Goal: Information Seeking & Learning: Learn about a topic

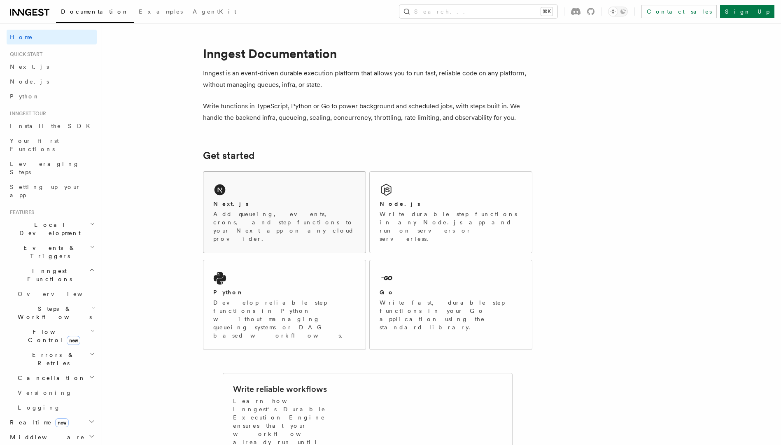
click at [256, 189] on div "Next.js Add queueing, events, crons, and step functions to your Next app on any…" at bounding box center [284, 212] width 162 height 81
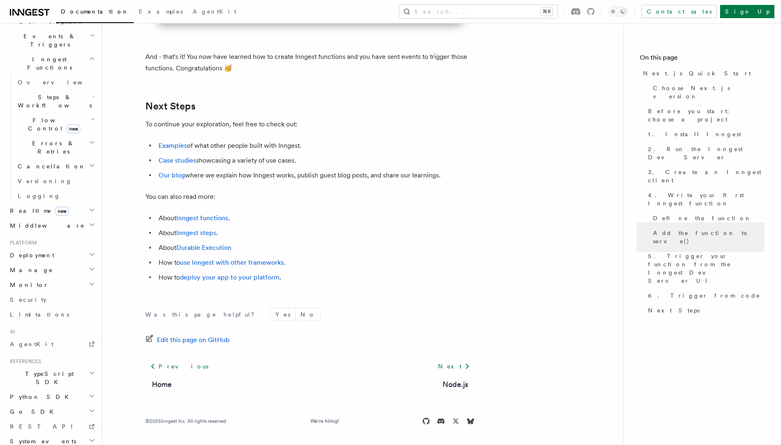
scroll to position [214, 0]
click at [34, 335] on link "AgentKit" at bounding box center [52, 342] width 90 height 15
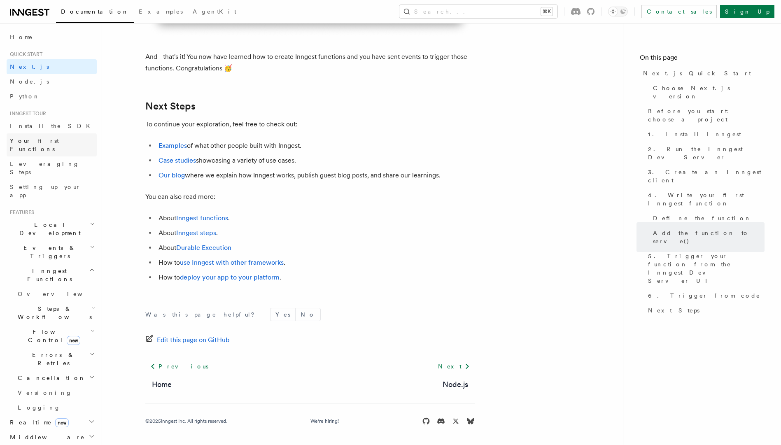
click at [56, 137] on span "Your first Functions" at bounding box center [34, 144] width 49 height 15
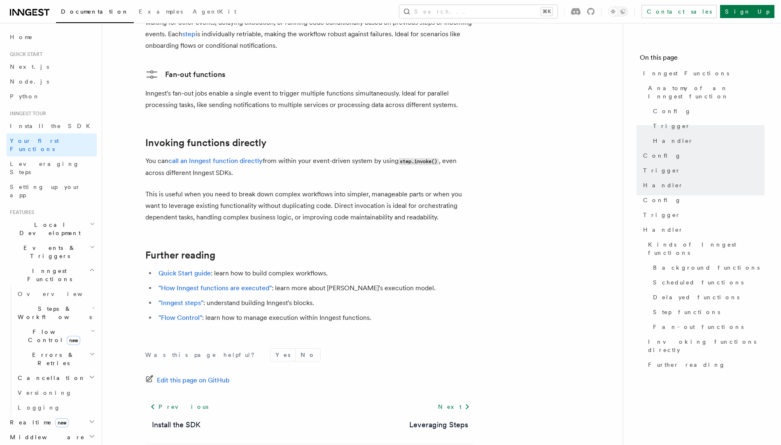
scroll to position [1573, 0]
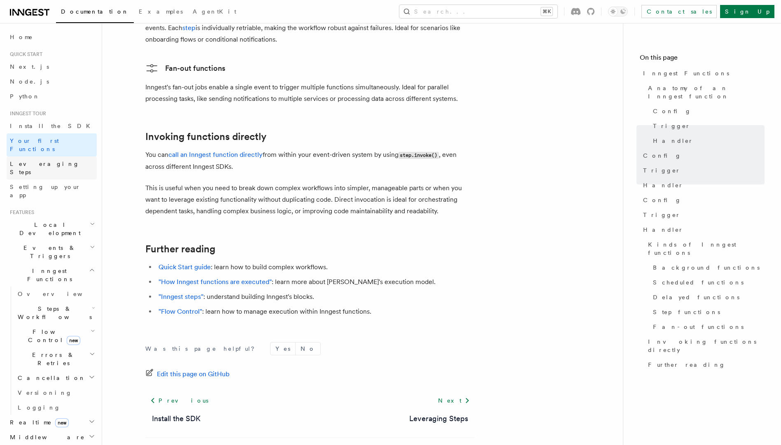
click at [52, 161] on span "Leveraging Steps" at bounding box center [45, 168] width 70 height 15
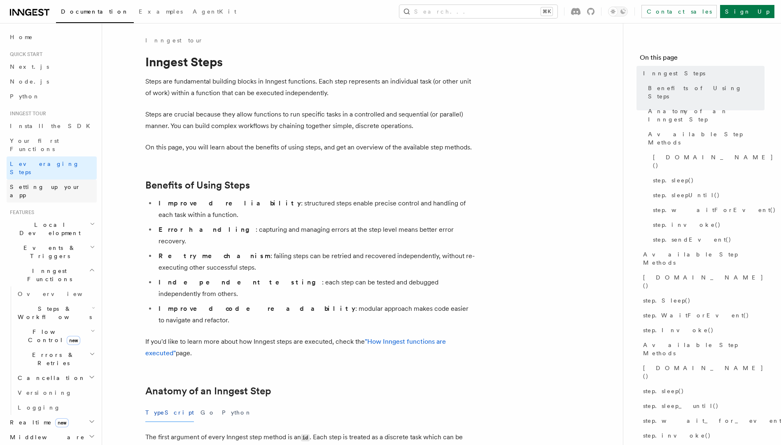
click at [53, 184] on span "Setting up your app" at bounding box center [45, 191] width 71 height 15
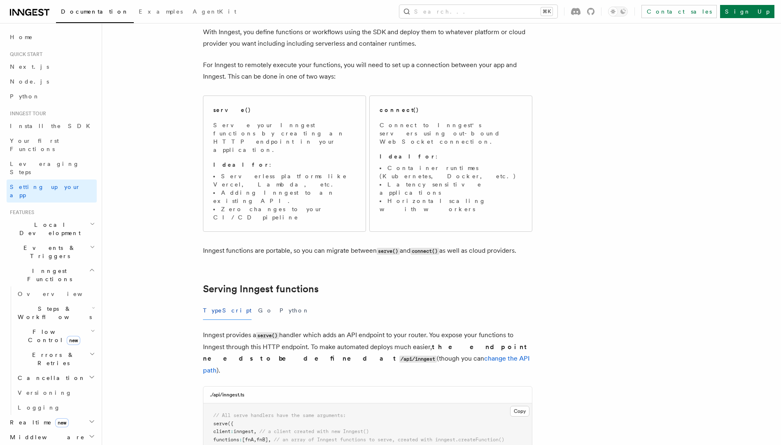
click at [25, 12] on icon at bounding box center [28, 12] width 6 height 7
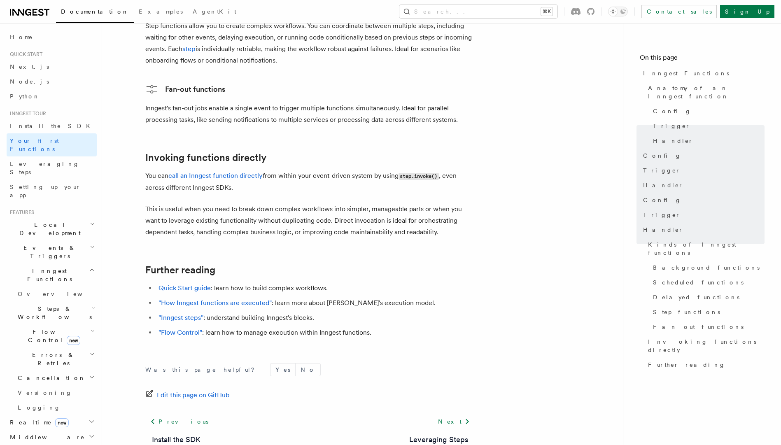
scroll to position [1573, 0]
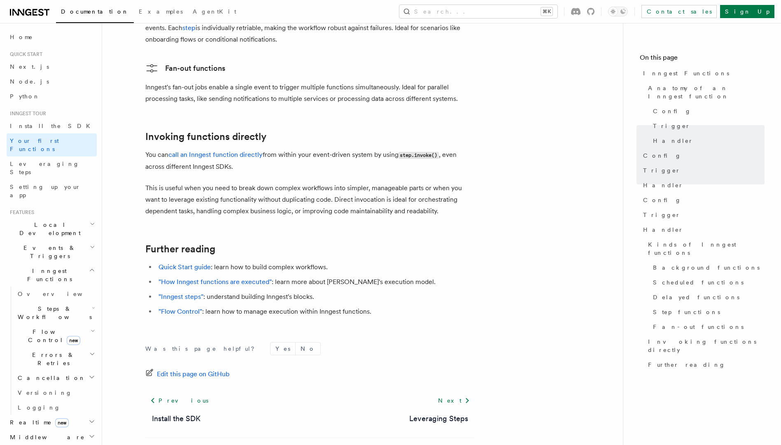
click at [35, 267] on span "Inngest Functions" at bounding box center [48, 275] width 82 height 16
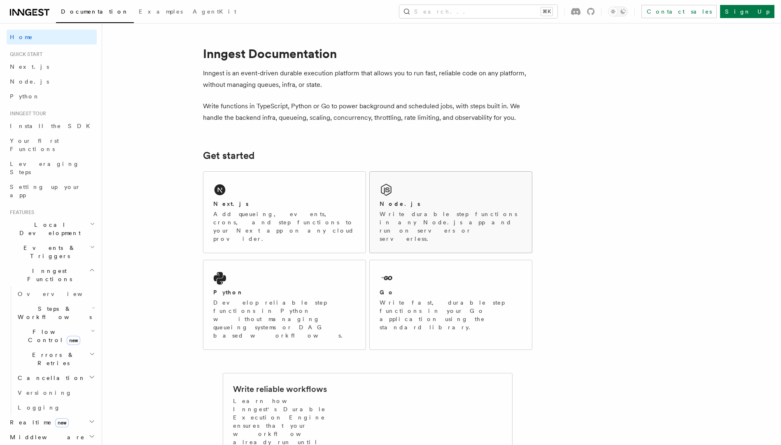
click at [424, 206] on div "Node.js" at bounding box center [451, 204] width 142 height 9
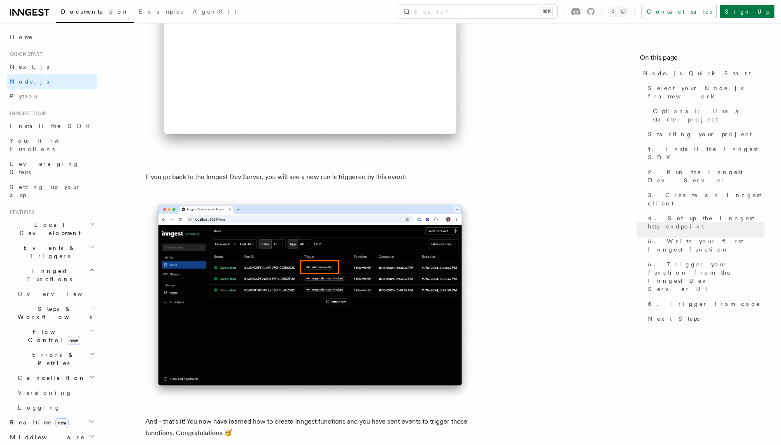
scroll to position [4784, 0]
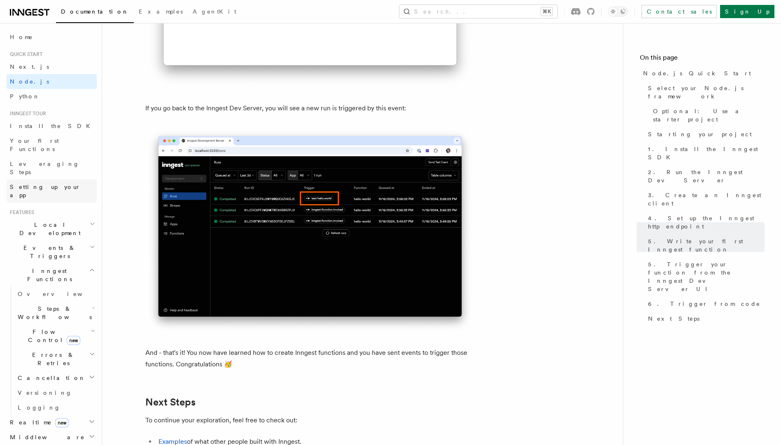
click at [50, 184] on span "Setting up your app" at bounding box center [45, 191] width 71 height 15
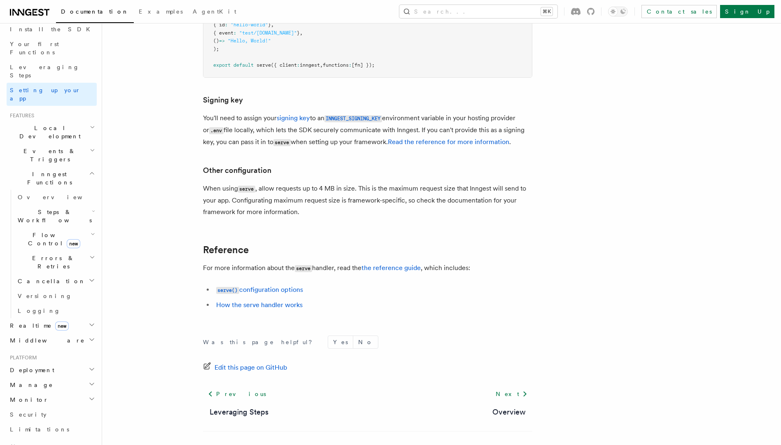
scroll to position [99, 0]
click at [24, 319] on span "Realtime new" at bounding box center [38, 323] width 62 height 8
